Goal: Communication & Community: Answer question/provide support

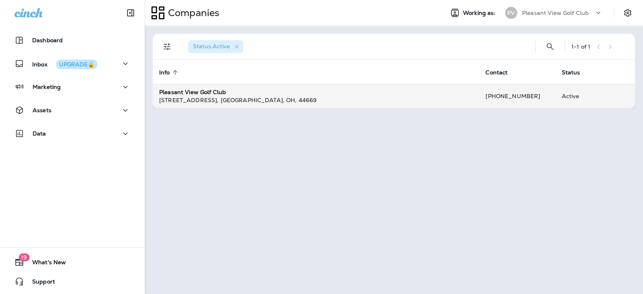
click at [185, 94] on strong "Pleasant View Golf Club" at bounding box center [192, 91] width 67 height 7
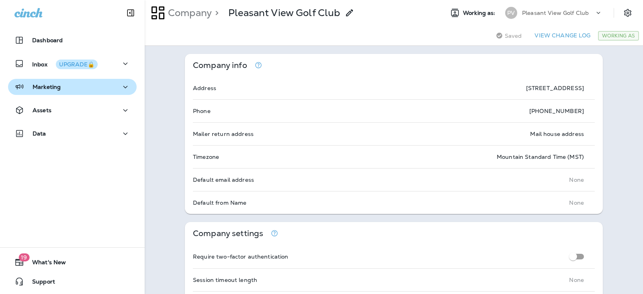
click at [51, 84] on p "Marketing" at bounding box center [47, 87] width 28 height 6
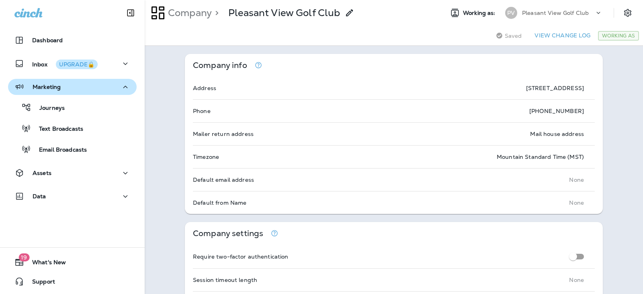
click at [51, 84] on p "Marketing" at bounding box center [47, 87] width 28 height 6
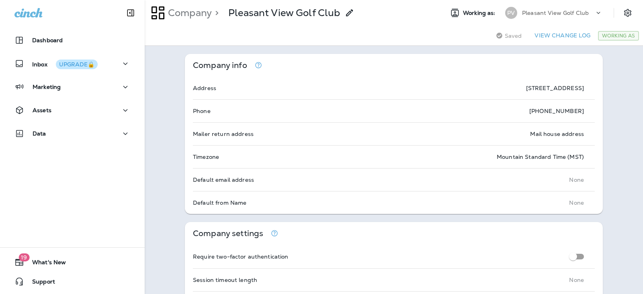
click at [594, 9] on icon at bounding box center [598, 13] width 8 height 8
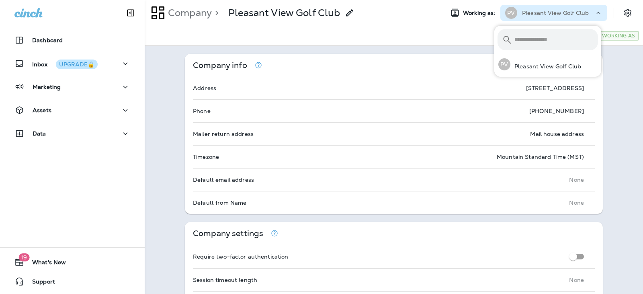
click at [572, 16] on p "Pleasant View Golf Club" at bounding box center [555, 13] width 67 height 6
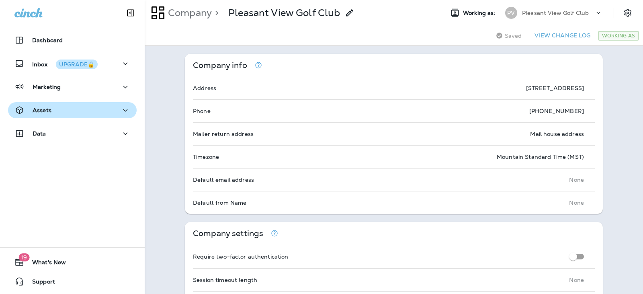
click at [52, 113] on div "Assets" at bounding box center [72, 110] width 116 height 10
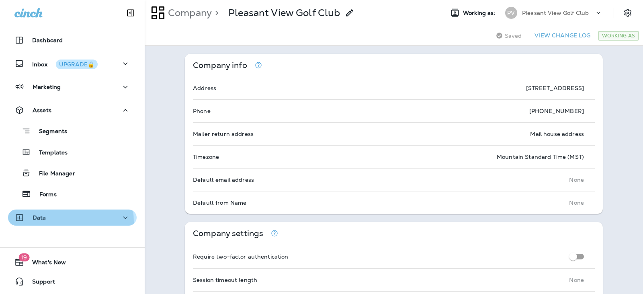
click at [47, 222] on div "Data" at bounding box center [72, 218] width 116 height 10
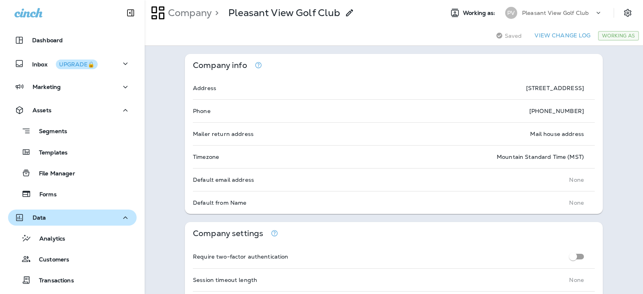
scroll to position [71, 0]
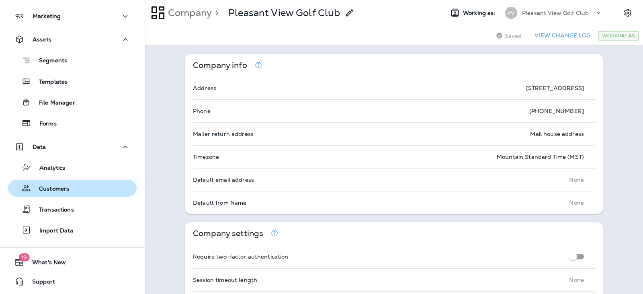
click at [53, 193] on p "Customers" at bounding box center [50, 189] width 38 height 8
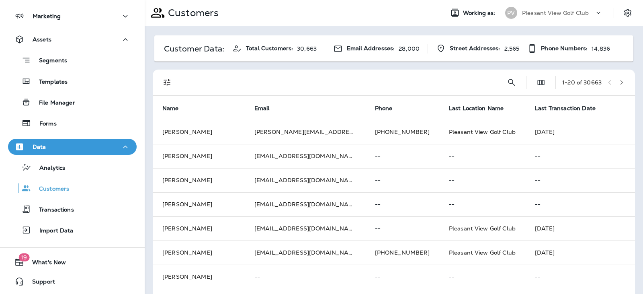
click at [491, 89] on div "1 - 20 of 30663" at bounding box center [395, 83] width 473 height 26
click at [507, 85] on icon "Search Customers" at bounding box center [512, 83] width 10 height 10
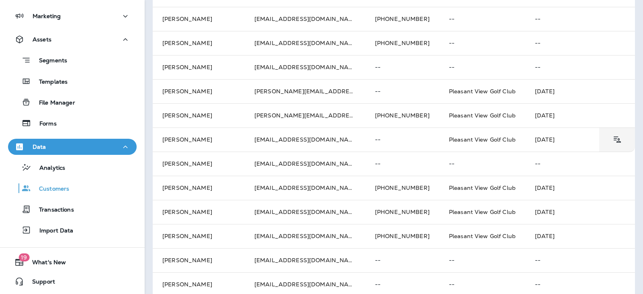
scroll to position [306, 0]
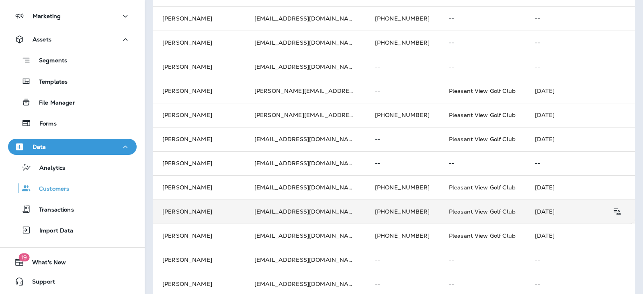
click at [172, 211] on td "[PERSON_NAME]" at bounding box center [199, 211] width 92 height 24
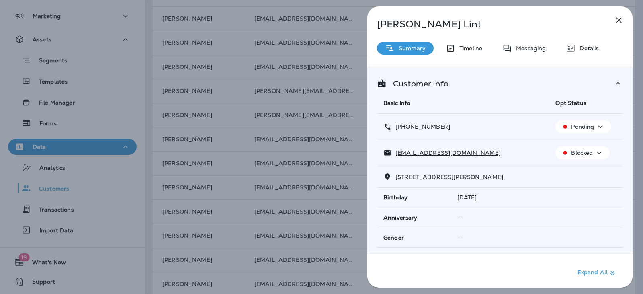
click at [594, 151] on icon "button" at bounding box center [599, 153] width 10 height 10
click at [582, 191] on p "Reset Status" at bounding box center [585, 191] width 36 height 6
click at [623, 20] on icon "button" at bounding box center [619, 20] width 10 height 10
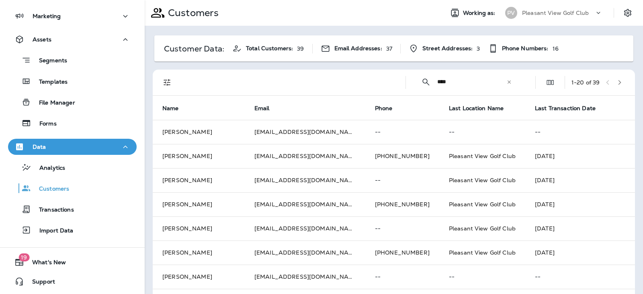
click at [430, 81] on div "​ **** ​ ​" at bounding box center [466, 81] width 109 height 21
type input "*"
type input "*******"
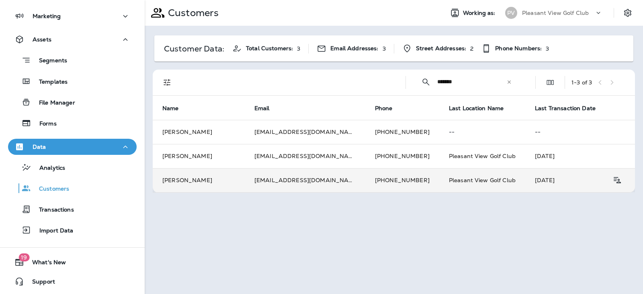
click at [197, 180] on td "[PERSON_NAME]" at bounding box center [199, 180] width 92 height 24
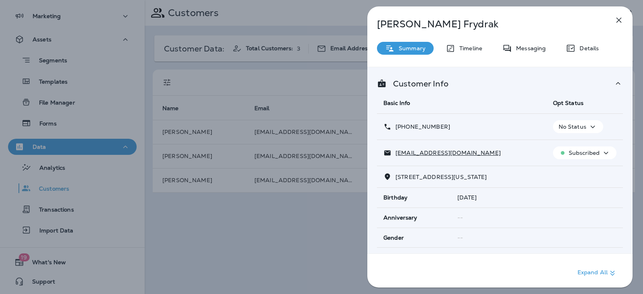
click at [588, 129] on icon "button" at bounding box center [593, 127] width 10 height 10
click at [536, 50] on p "Messaging" at bounding box center [529, 48] width 34 height 6
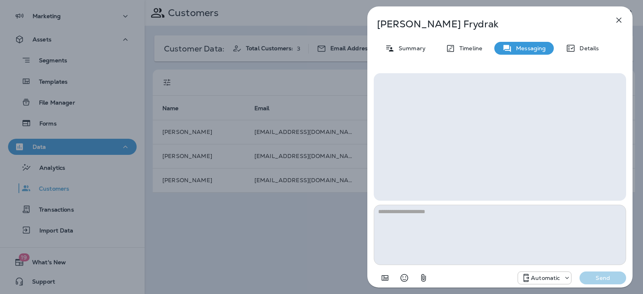
click at [624, 19] on button "button" at bounding box center [619, 20] width 16 height 16
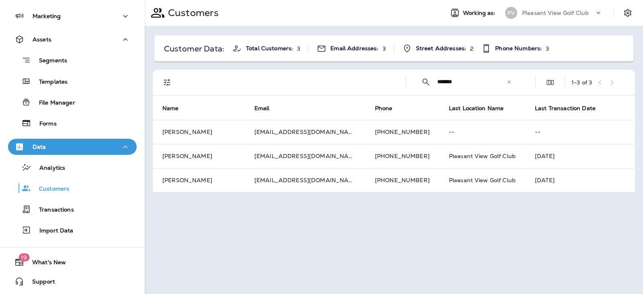
click at [473, 81] on input "*******" at bounding box center [471, 81] width 69 height 21
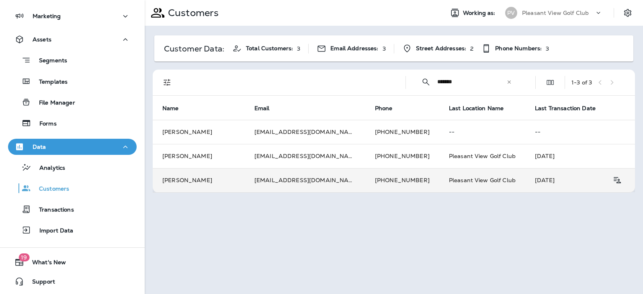
click at [250, 188] on td "[EMAIL_ADDRESS][DOMAIN_NAME]" at bounding box center [305, 180] width 121 height 24
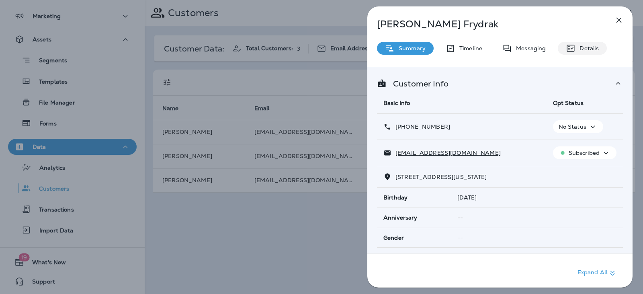
click at [589, 44] on div "Details" at bounding box center [582, 48] width 49 height 13
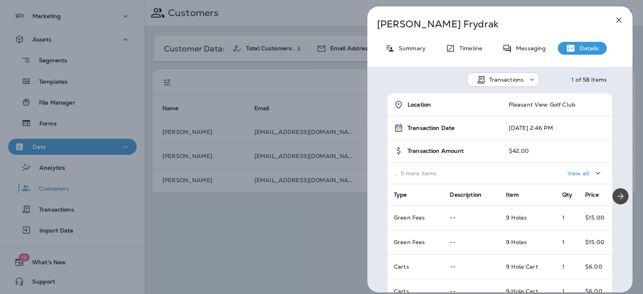
click at [526, 68] on div "Transactions 1 of 58 Items" at bounding box center [499, 77] width 265 height 21
click at [529, 74] on div "Transactions" at bounding box center [503, 75] width 72 height 6
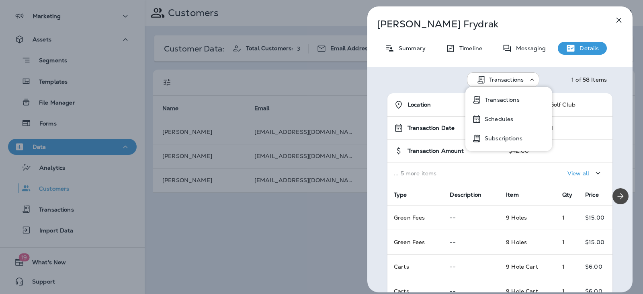
click at [550, 67] on div "Transactions 1 of 58 Items" at bounding box center [499, 77] width 265 height 21
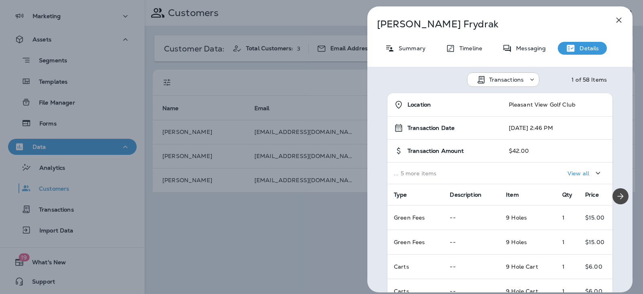
scroll to position [7, 0]
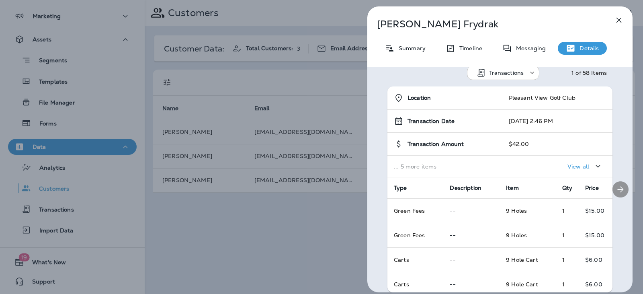
click at [618, 191] on icon "Next" at bounding box center [621, 189] width 6 height 6
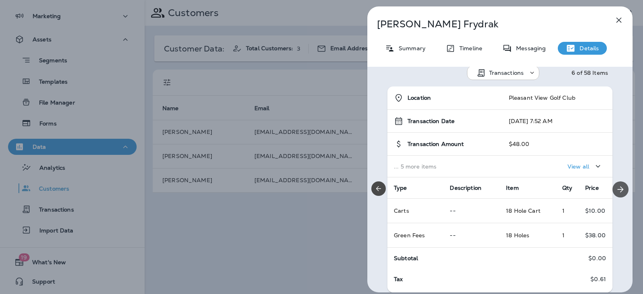
click at [618, 191] on icon "Next" at bounding box center [621, 189] width 6 height 6
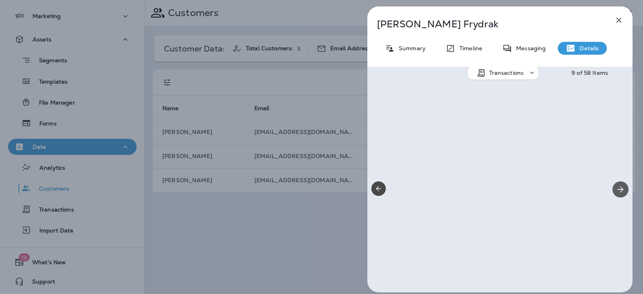
click at [618, 191] on icon "Next" at bounding box center [621, 189] width 6 height 6
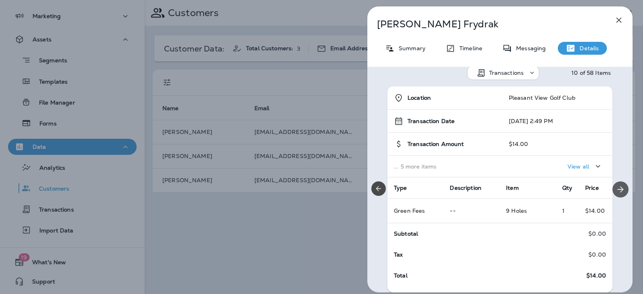
click at [618, 191] on icon "Next" at bounding box center [621, 189] width 6 height 6
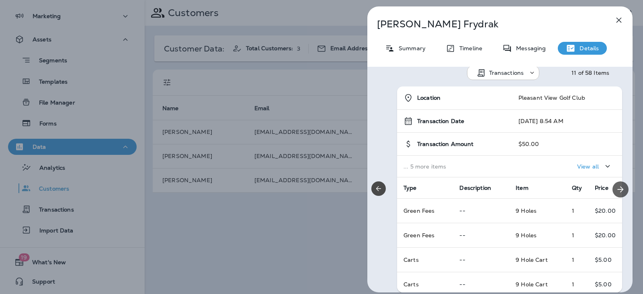
click at [618, 191] on icon "Next" at bounding box center [621, 189] width 6 height 6
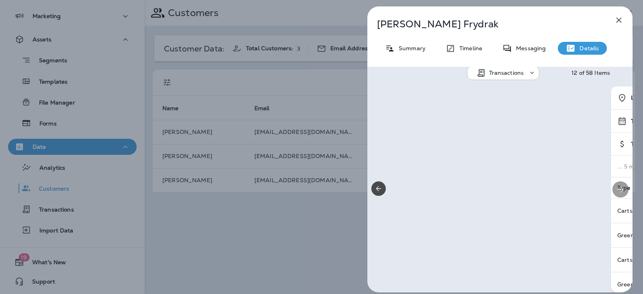
click at [618, 191] on icon "Next" at bounding box center [621, 189] width 6 height 6
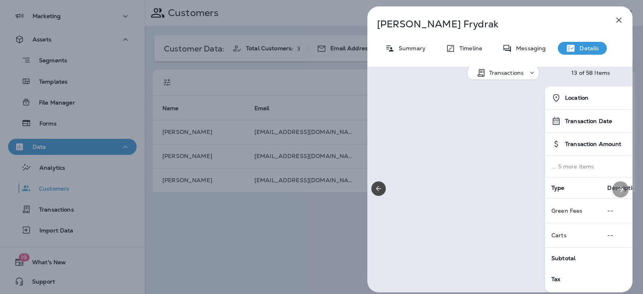
click at [618, 191] on icon "Next" at bounding box center [621, 189] width 6 height 6
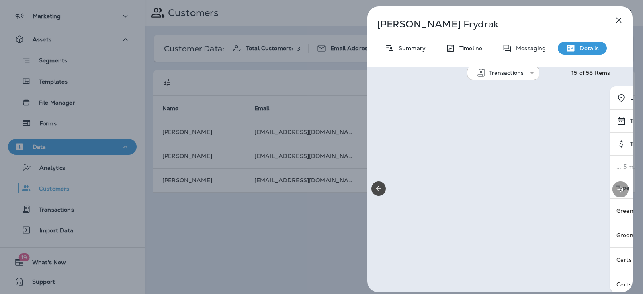
click at [618, 191] on icon "Next" at bounding box center [621, 189] width 6 height 6
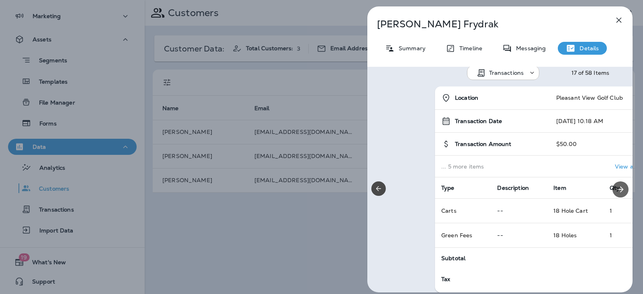
click at [618, 191] on icon "Next" at bounding box center [621, 189] width 6 height 6
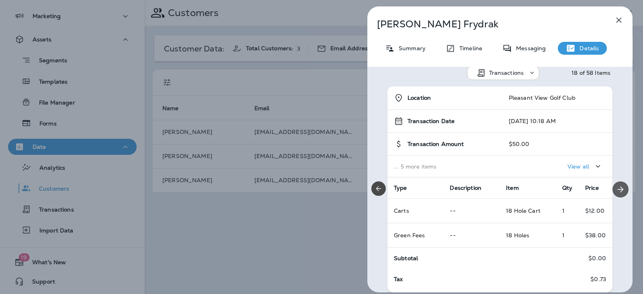
click at [618, 191] on icon "Next" at bounding box center [621, 189] width 6 height 6
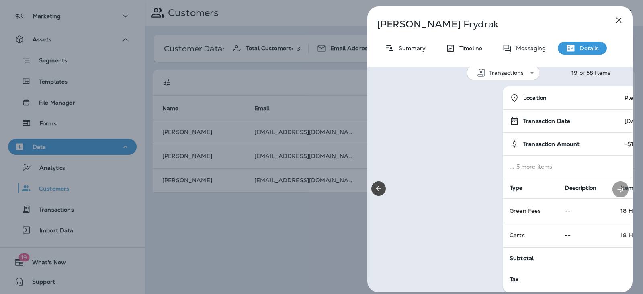
click at [618, 191] on icon "Next" at bounding box center [621, 189] width 6 height 6
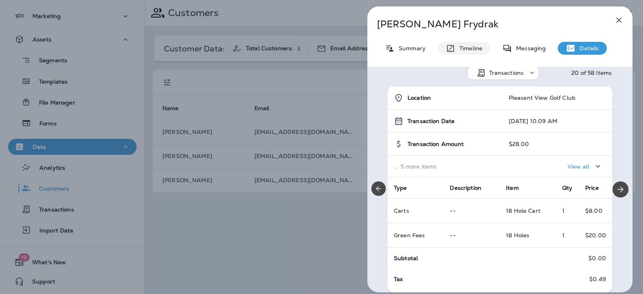
click at [465, 52] on div "Timeline" at bounding box center [464, 48] width 53 height 13
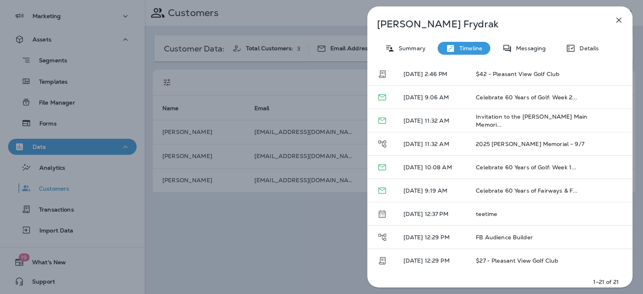
scroll to position [332, 0]
click at [495, 238] on span "FB Audience Builder" at bounding box center [504, 236] width 57 height 7
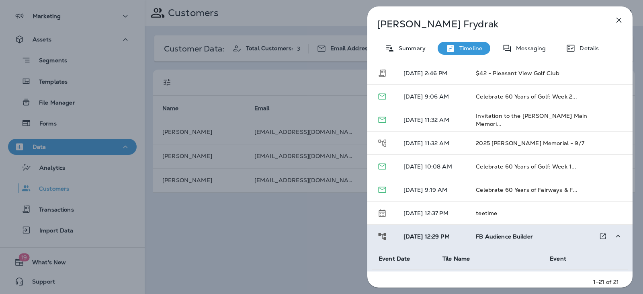
scroll to position [405, 0]
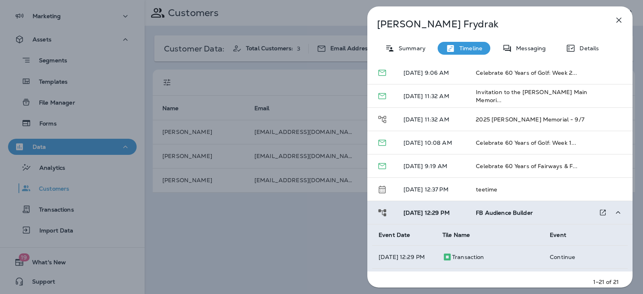
click at [496, 214] on span "FB Audience Builder" at bounding box center [504, 212] width 57 height 7
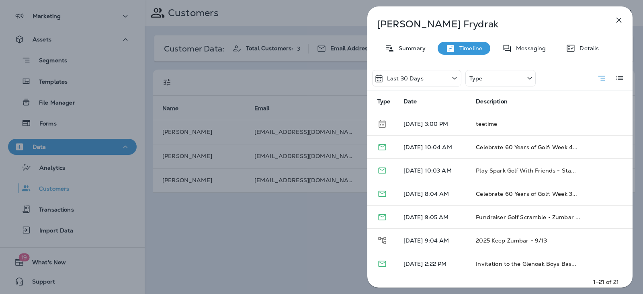
scroll to position [0, 0]
click at [432, 87] on div "Last 30 Days" at bounding box center [416, 79] width 89 height 16
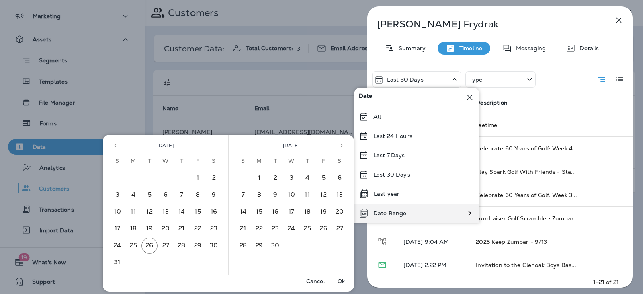
click at [428, 210] on div "Date Range" at bounding box center [416, 212] width 125 height 19
click at [114, 143] on icon "Previous month" at bounding box center [116, 146] width 6 height 6
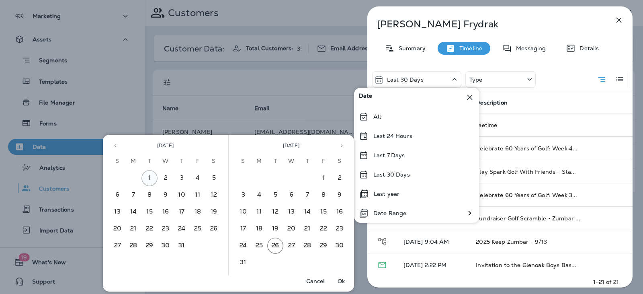
click at [154, 179] on button "1" at bounding box center [149, 178] width 16 height 16
click at [181, 242] on button "31" at bounding box center [182, 246] width 16 height 16
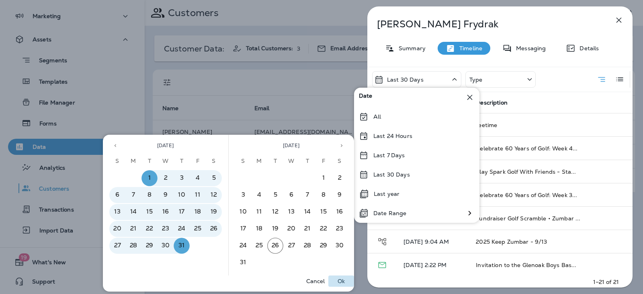
click at [345, 279] on button "Ok" at bounding box center [341, 280] width 26 height 11
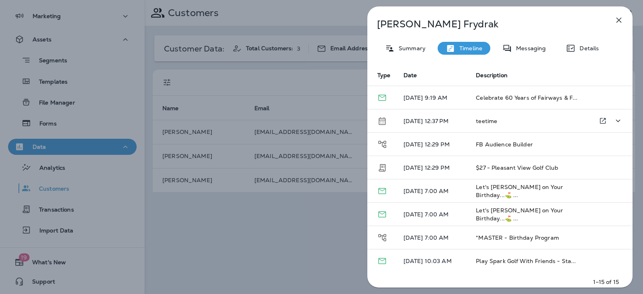
scroll to position [28, 0]
click at [481, 188] on span "Let's [PERSON_NAME] on Your Birthday...⛳ ..." at bounding box center [519, 190] width 87 height 15
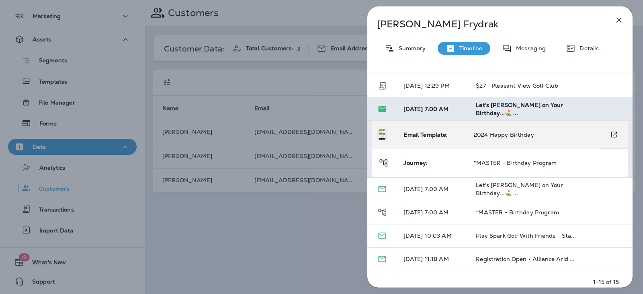
scroll to position [110, 0]
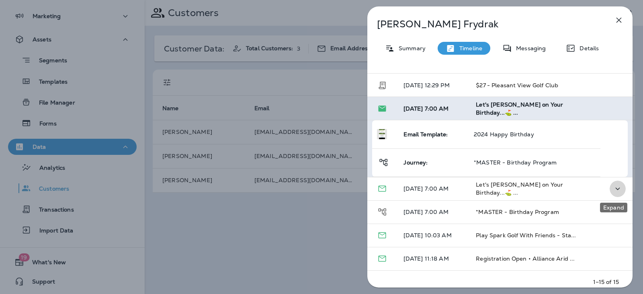
click at [614, 187] on icon "Expand" at bounding box center [618, 189] width 10 height 10
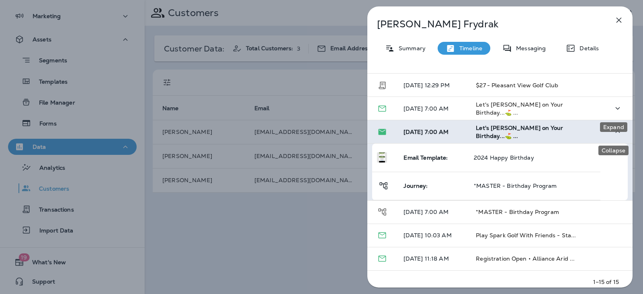
click at [619, 110] on button "Expand" at bounding box center [618, 108] width 16 height 16
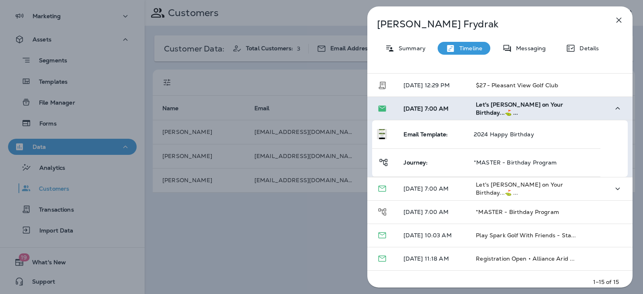
click at [413, 109] on span "[DATE] 7:00 AM" at bounding box center [425, 108] width 45 height 7
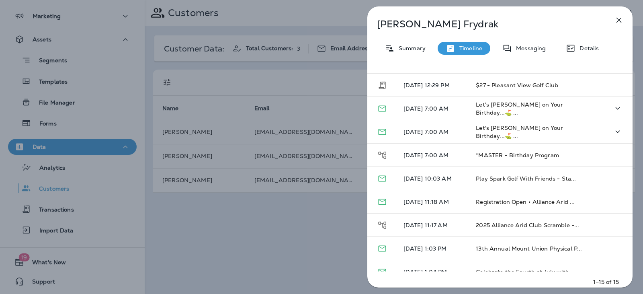
click at [413, 109] on p "[DATE] 7:00 AM" at bounding box center [433, 108] width 60 height 6
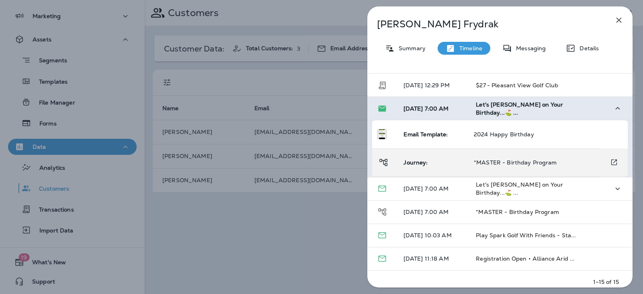
click at [506, 162] on span "*MASTER - Birthday Program" at bounding box center [515, 162] width 83 height 7
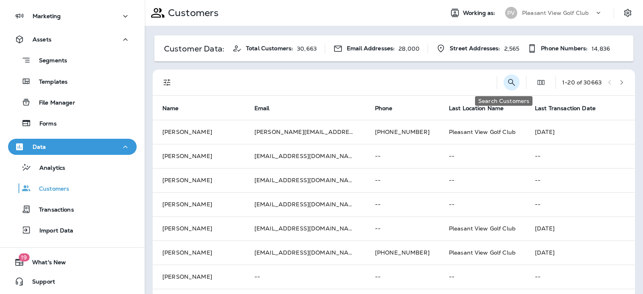
click at [507, 82] on icon "Search Customers" at bounding box center [512, 83] width 10 height 10
click at [461, 84] on input "text" at bounding box center [470, 81] width 84 height 21
type input "*******"
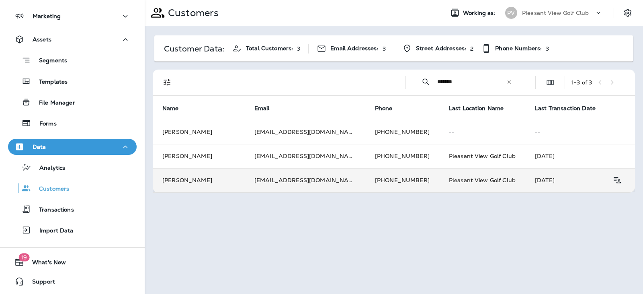
click at [253, 181] on td "[EMAIL_ADDRESS][DOMAIN_NAME]" at bounding box center [305, 180] width 121 height 24
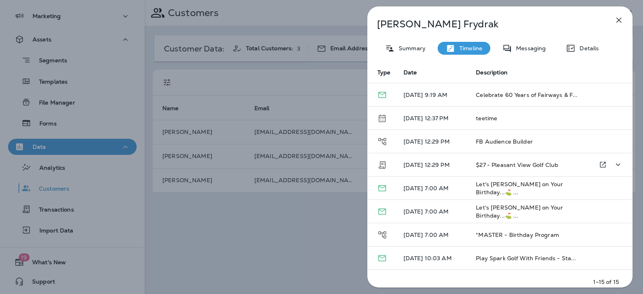
scroll to position [31, 0]
click at [616, 210] on icon "Expand" at bounding box center [618, 211] width 10 height 10
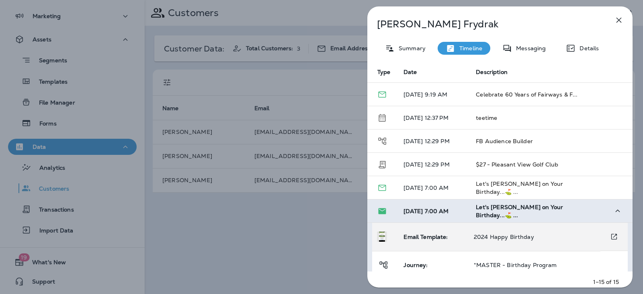
click at [541, 237] on p "2024 Happy Birthday" at bounding box center [534, 236] width 120 height 6
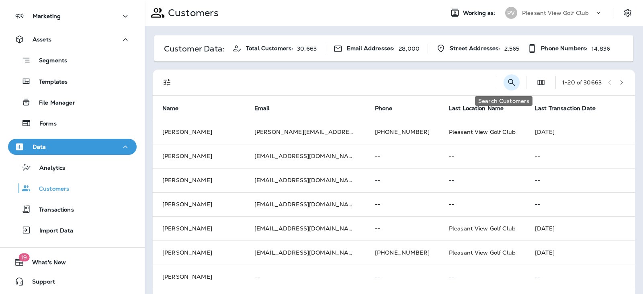
click at [508, 84] on icon "Search Customers" at bounding box center [511, 82] width 7 height 7
type input "*"
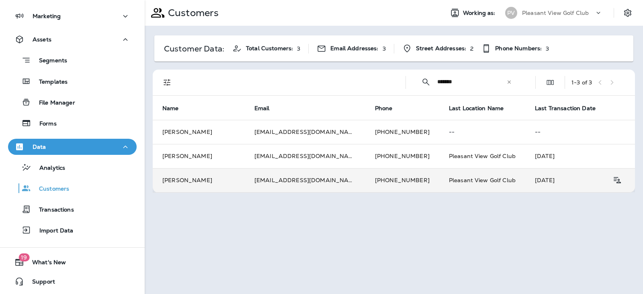
type input "*******"
click at [180, 174] on td "[PERSON_NAME]" at bounding box center [199, 180] width 92 height 24
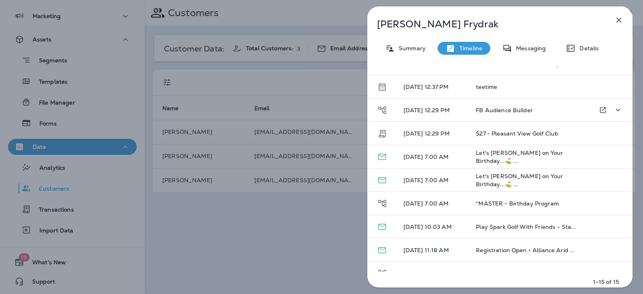
scroll to position [62, 0]
click at [617, 20] on icon "button" at bounding box center [619, 20] width 10 height 10
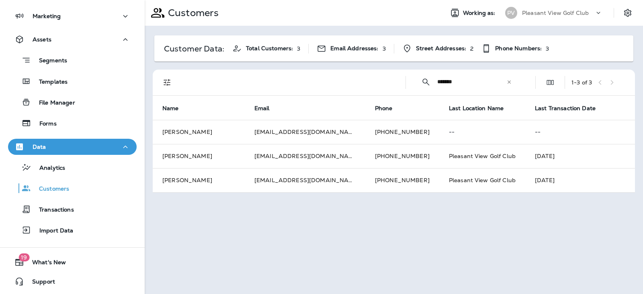
click at [508, 84] on icon at bounding box center [509, 82] width 6 height 6
click at [461, 80] on input "text" at bounding box center [479, 81] width 84 height 21
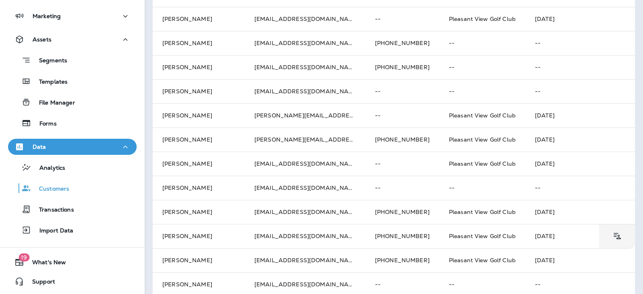
scroll to position [282, 0]
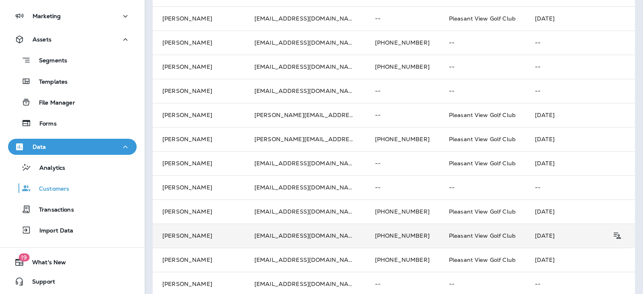
type input "****"
click at [238, 236] on td "[PERSON_NAME]" at bounding box center [199, 235] width 92 height 24
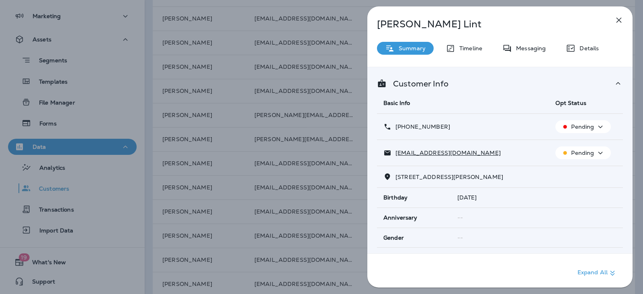
click at [598, 125] on icon "button" at bounding box center [601, 127] width 10 height 10
click at [587, 168] on p "Reset Status" at bounding box center [585, 165] width 36 height 6
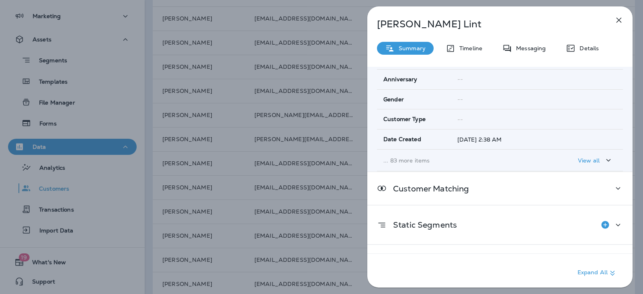
scroll to position [163, 0]
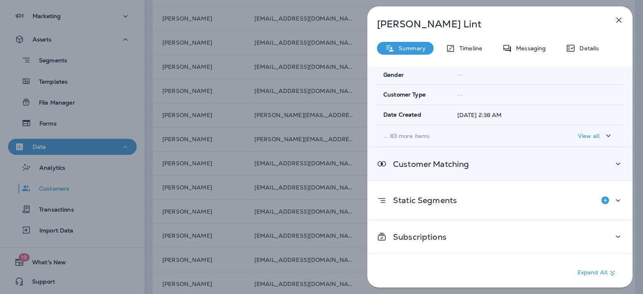
click at [600, 158] on div "Customer Matching" at bounding box center [499, 163] width 265 height 33
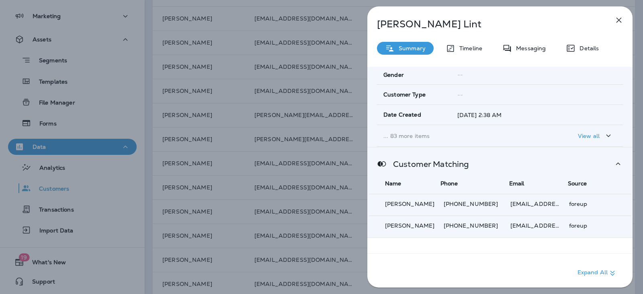
click at [600, 158] on div "Customer Matching Name Phone Email Source [PERSON_NAME] [PHONE_NUMBER] [EMAIL_A…" at bounding box center [499, 192] width 265 height 90
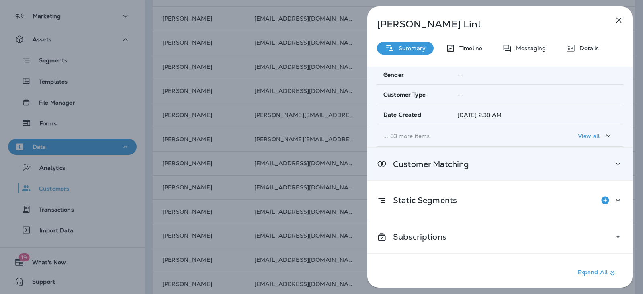
click at [600, 158] on div "Customer Matching" at bounding box center [499, 163] width 265 height 33
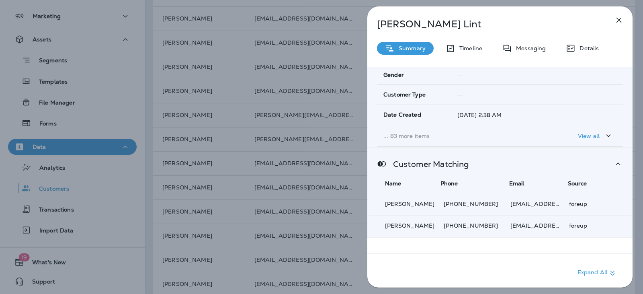
click at [600, 158] on div "Customer Matching Name Phone Email Source [PERSON_NAME] [PHONE_NUMBER] [EMAIL_A…" at bounding box center [499, 192] width 265 height 90
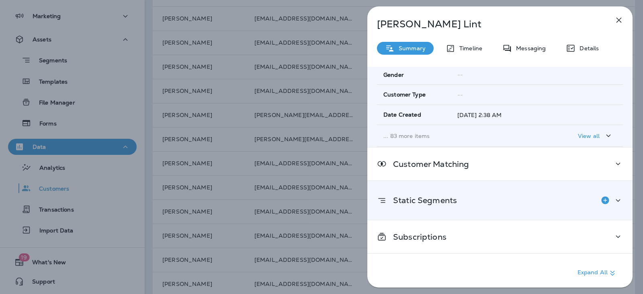
click at [604, 217] on div "Static Segments" at bounding box center [499, 200] width 265 height 39
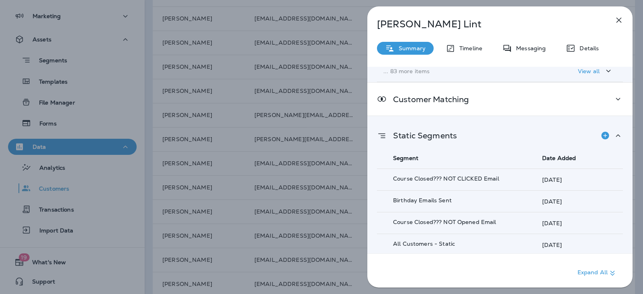
scroll to position [285, 0]
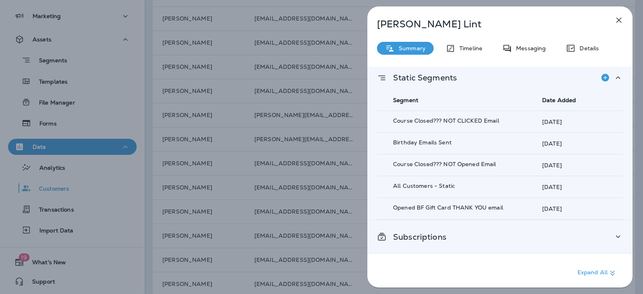
click at [593, 248] on div "Subscriptions" at bounding box center [499, 236] width 265 height 33
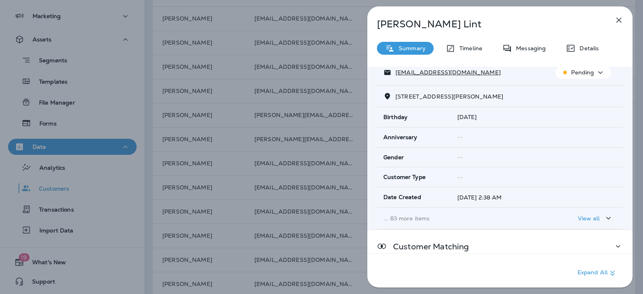
scroll to position [0, 0]
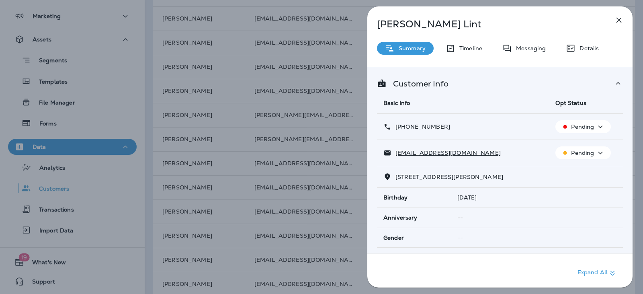
click at [598, 110] on th "Opt Status" at bounding box center [586, 102] width 74 height 21
click at [599, 111] on th "Opt Status" at bounding box center [586, 102] width 74 height 21
click at [585, 50] on p "Details" at bounding box center [586, 48] width 23 height 6
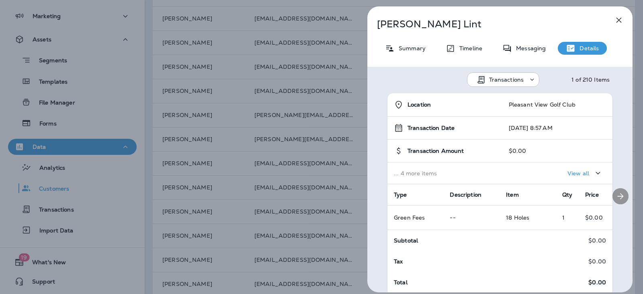
click at [618, 195] on icon "Next" at bounding box center [621, 196] width 6 height 6
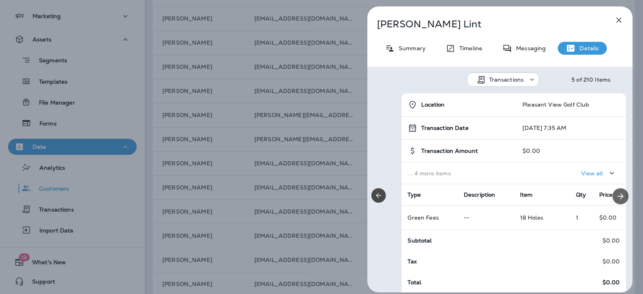
click at [618, 195] on icon "Next" at bounding box center [621, 196] width 6 height 6
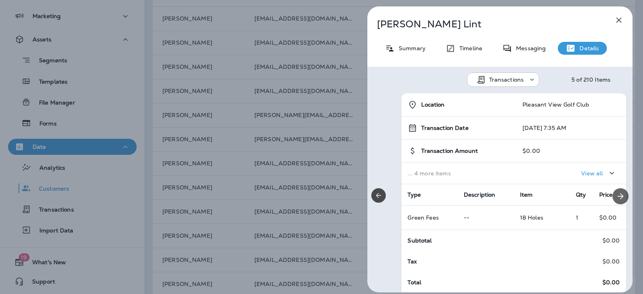
click at [618, 195] on icon "Next" at bounding box center [621, 196] width 6 height 6
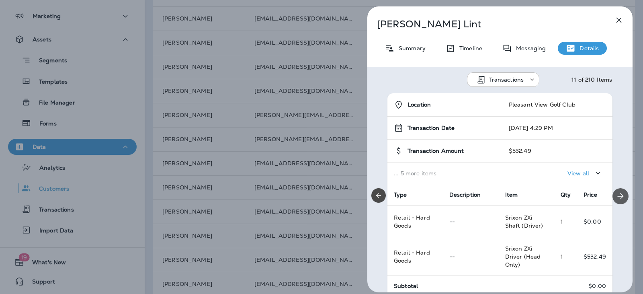
click at [618, 195] on icon "Next" at bounding box center [621, 196] width 6 height 6
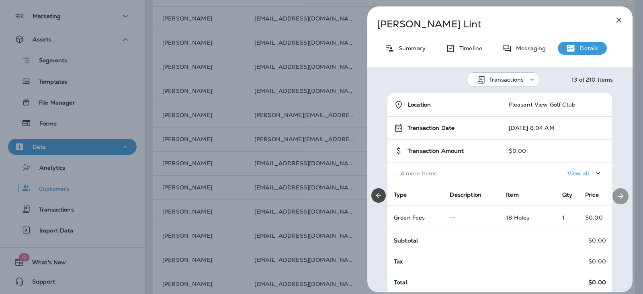
click at [618, 195] on icon "Next" at bounding box center [621, 196] width 6 height 6
click at [375, 200] on button "Previous" at bounding box center [378, 195] width 14 height 14
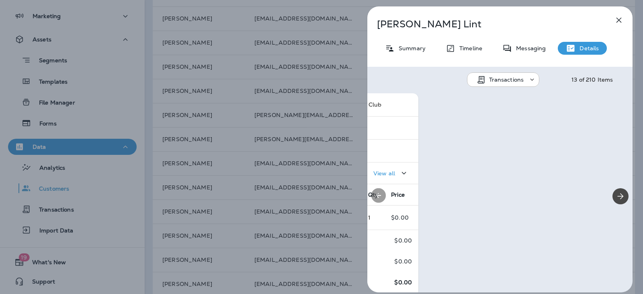
click at [375, 200] on button "Previous" at bounding box center [378, 195] width 14 height 14
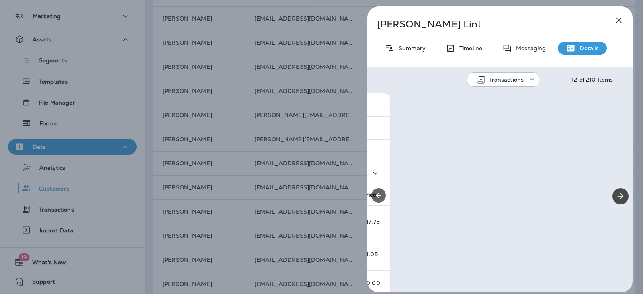
click at [375, 200] on button "Previous" at bounding box center [378, 195] width 14 height 14
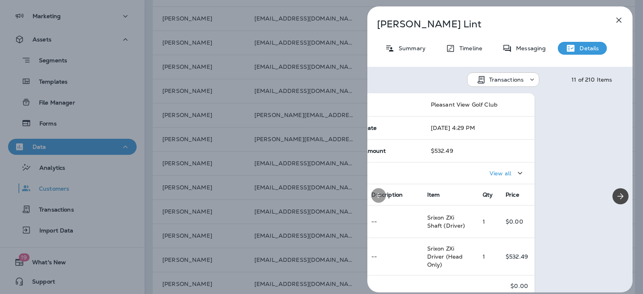
click at [375, 200] on button "Previous" at bounding box center [378, 195] width 14 height 14
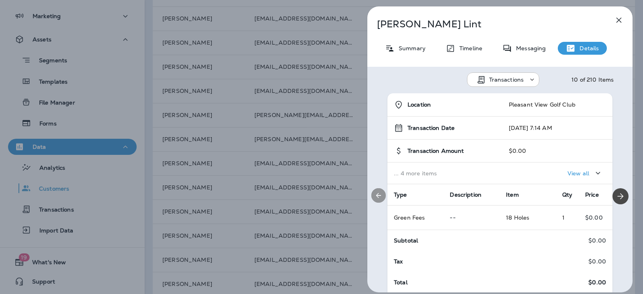
click at [375, 200] on button "Previous" at bounding box center [378, 195] width 14 height 14
click at [528, 52] on div "Messaging" at bounding box center [523, 48] width 59 height 13
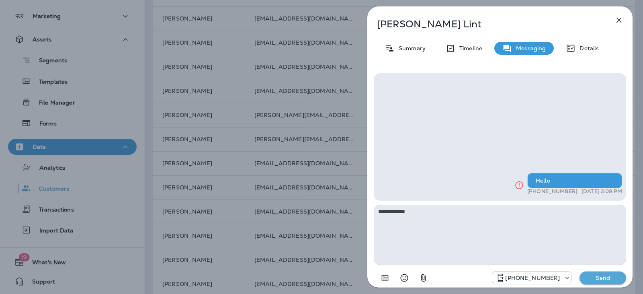
type textarea "**********"
click at [592, 272] on button "Send" at bounding box center [603, 277] width 47 height 13
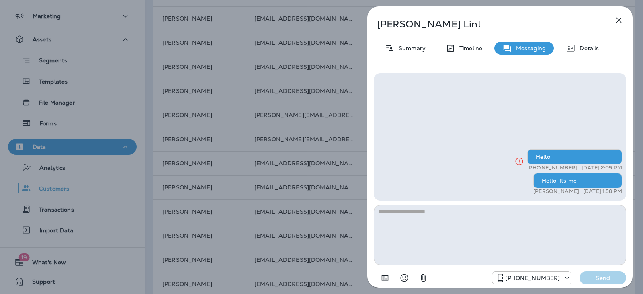
click at [564, 282] on div "[PHONE_NUMBER]" at bounding box center [531, 278] width 79 height 10
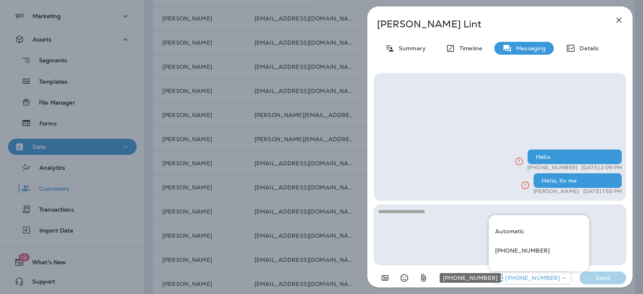
click at [564, 282] on div "[PHONE_NUMBER]" at bounding box center [531, 278] width 79 height 10
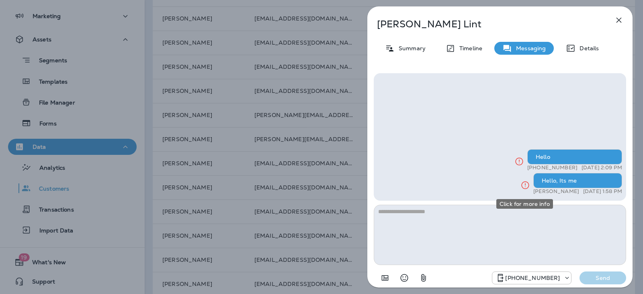
click at [526, 186] on icon "Click for more info" at bounding box center [525, 185] width 10 height 10
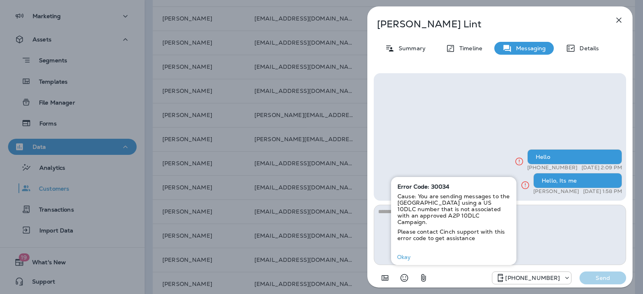
click at [397, 258] on div "Okay" at bounding box center [453, 256] width 125 height 25
click at [404, 254] on button "Okay" at bounding box center [404, 257] width 26 height 12
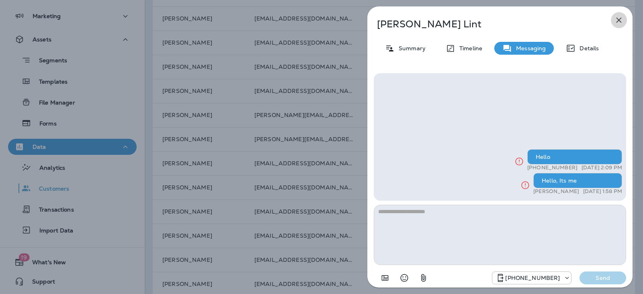
click at [617, 17] on icon "button" at bounding box center [619, 20] width 10 height 10
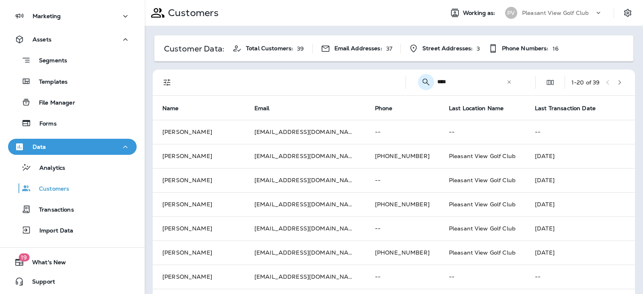
drag, startPoint x: 452, startPoint y: 89, endPoint x: 425, endPoint y: 76, distance: 29.8
click at [425, 76] on div "​ **** ​ ​" at bounding box center [466, 81] width 109 height 21
type input "*"
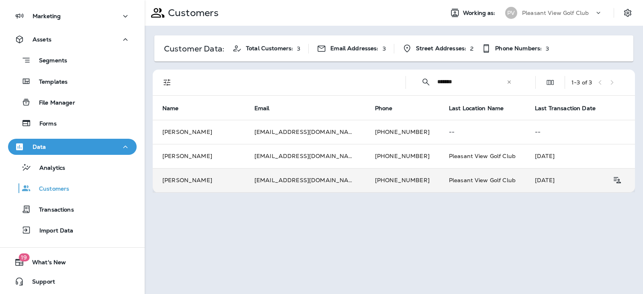
type input "*******"
click at [296, 173] on td "[EMAIL_ADDRESS][DOMAIN_NAME]" at bounding box center [305, 180] width 121 height 24
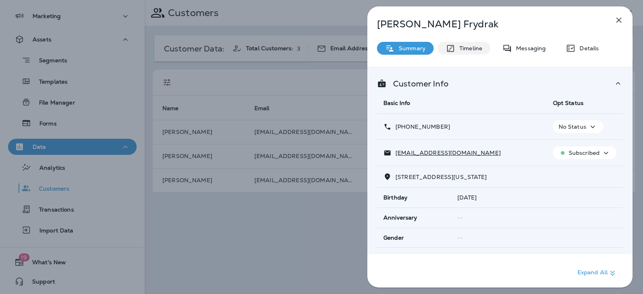
click at [465, 45] on p "Timeline" at bounding box center [468, 48] width 27 height 6
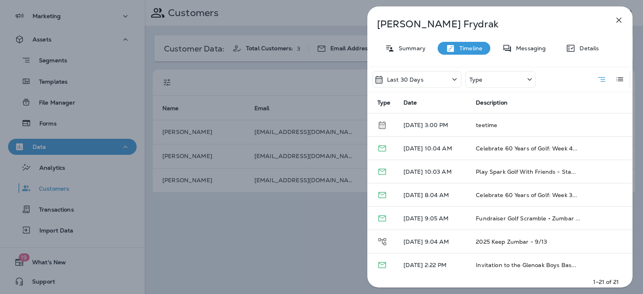
click at [440, 80] on div "Last 30 Days" at bounding box center [416, 79] width 89 height 16
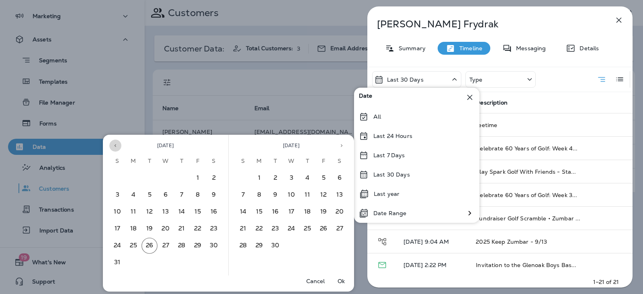
click at [113, 144] on icon "Previous month" at bounding box center [116, 146] width 6 height 6
click at [136, 225] on button "21" at bounding box center [133, 229] width 16 height 16
click at [276, 242] on button "26" at bounding box center [275, 246] width 16 height 16
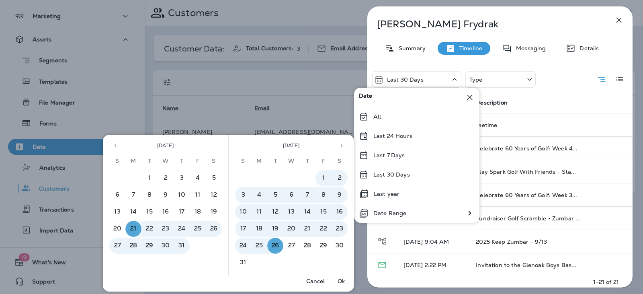
click at [343, 281] on p "Ok" at bounding box center [341, 281] width 7 height 6
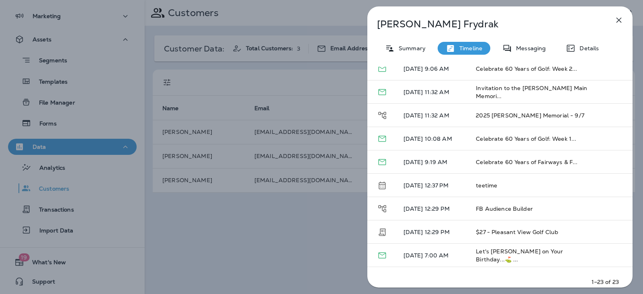
scroll to position [378, 0]
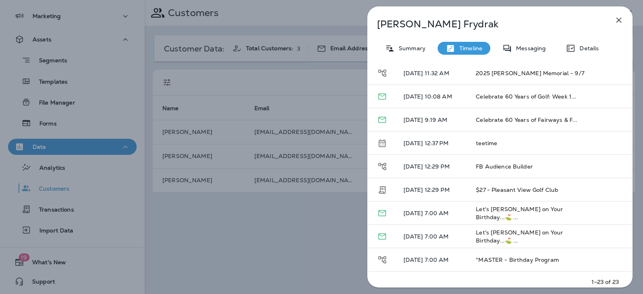
click at [621, 25] on button "button" at bounding box center [619, 20] width 16 height 16
